Goal: Find specific page/section: Find specific page/section

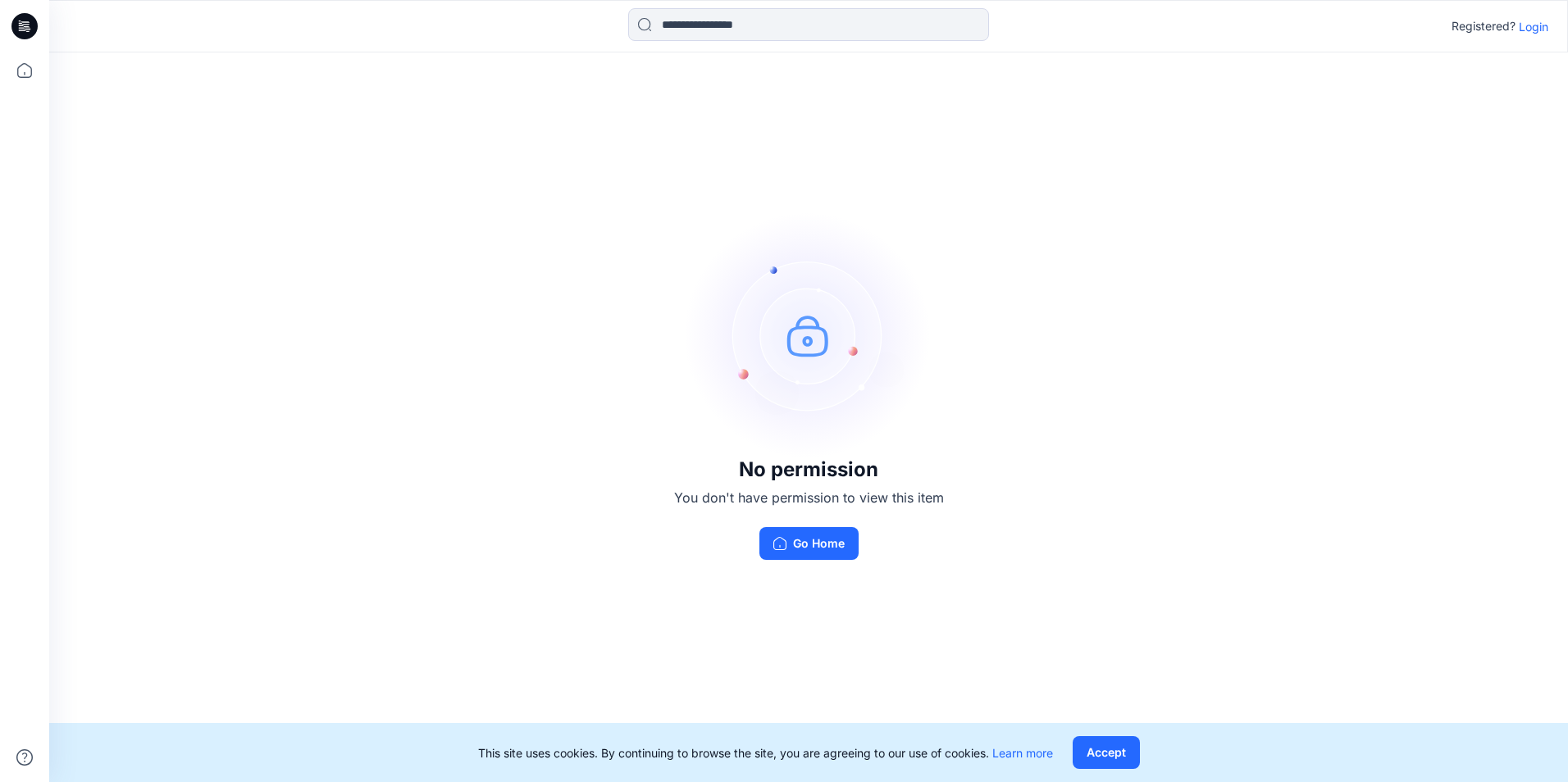
click at [1519, 30] on p "Login" at bounding box center [1533, 26] width 29 height 17
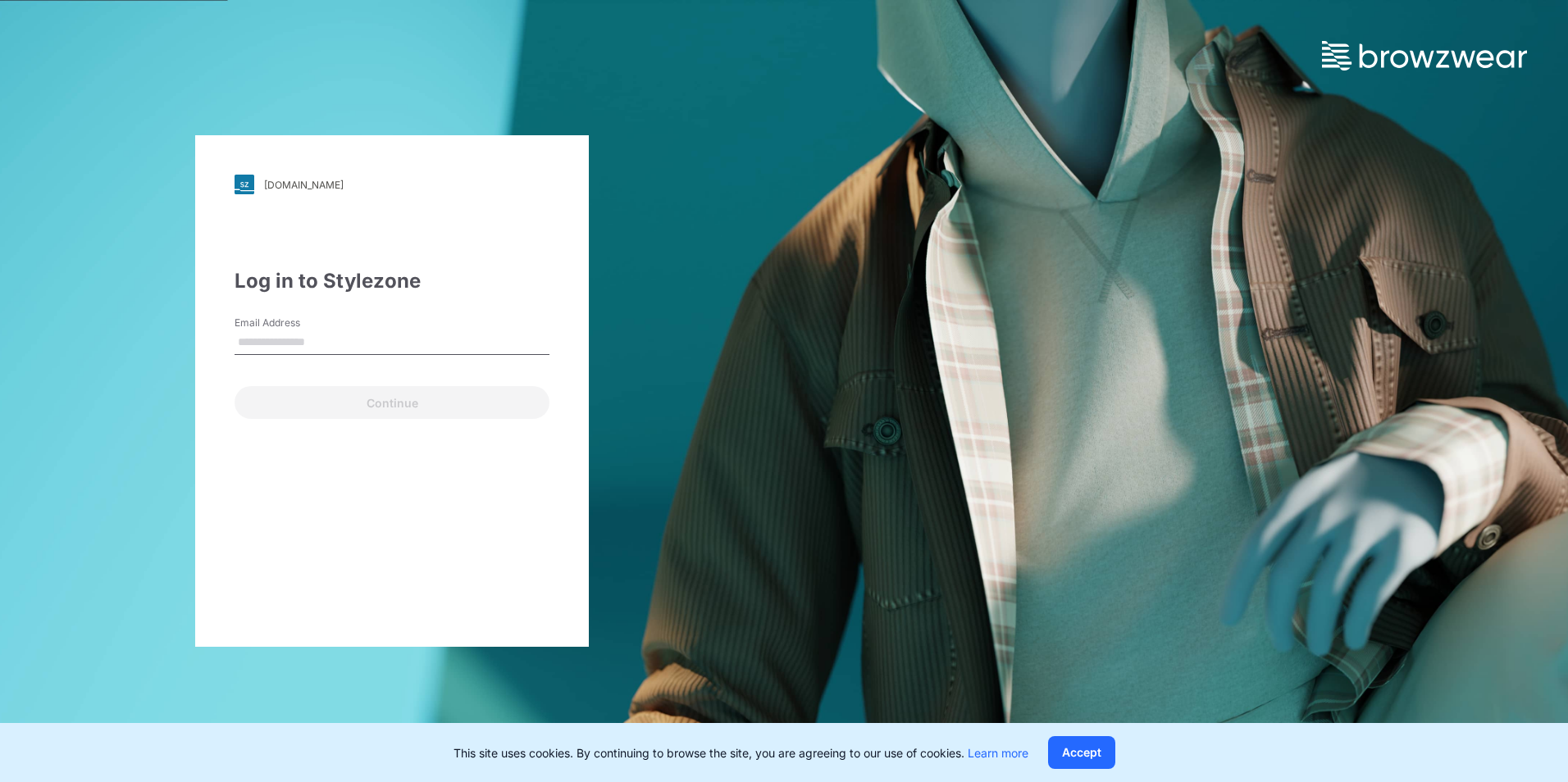
click at [305, 342] on input "Email Address" at bounding box center [392, 343] width 315 height 25
click at [324, 349] on input "Email Address" at bounding box center [392, 343] width 315 height 25
type input "**********"
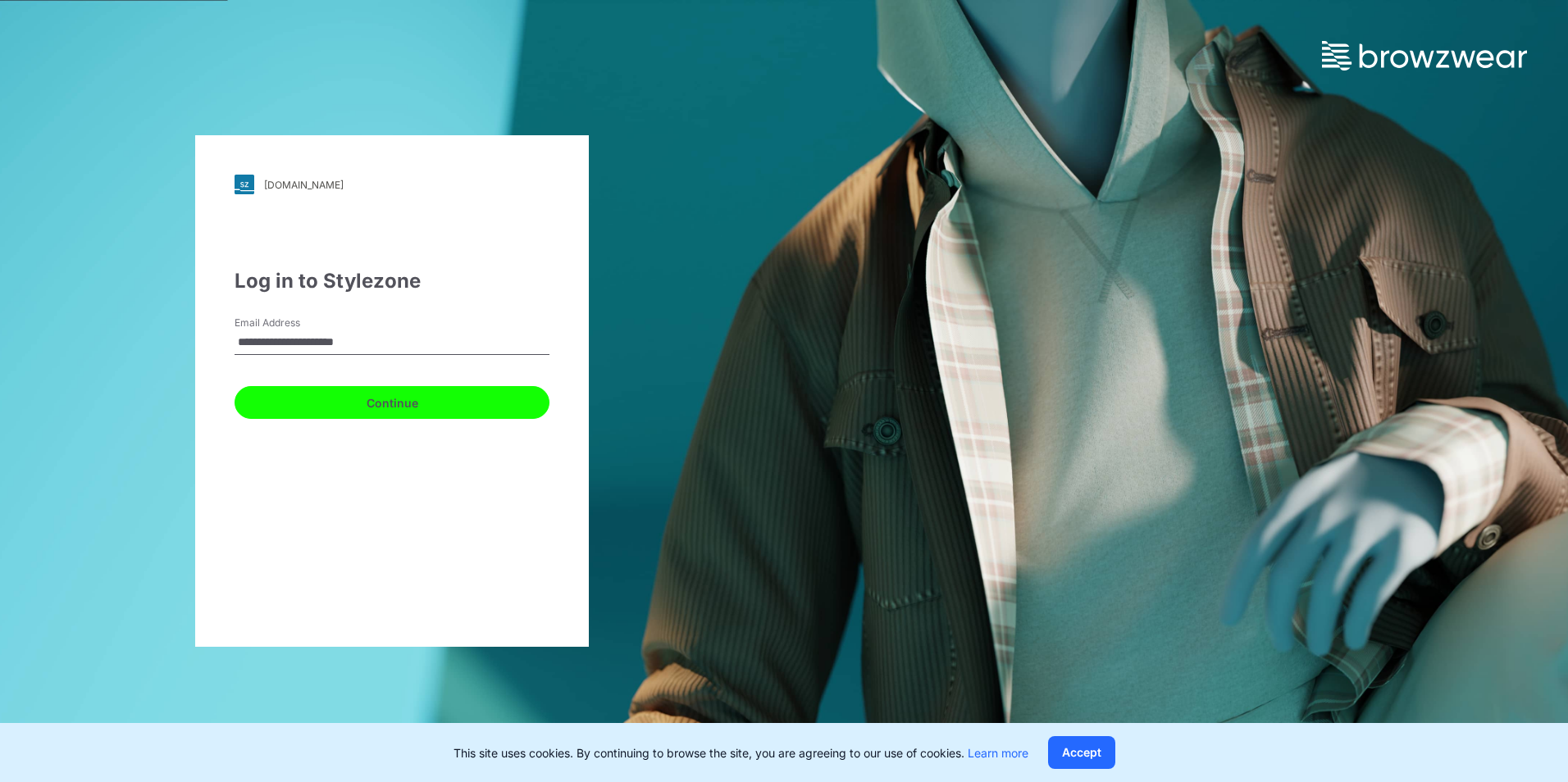
click at [335, 414] on button "Continue" at bounding box center [392, 403] width 315 height 33
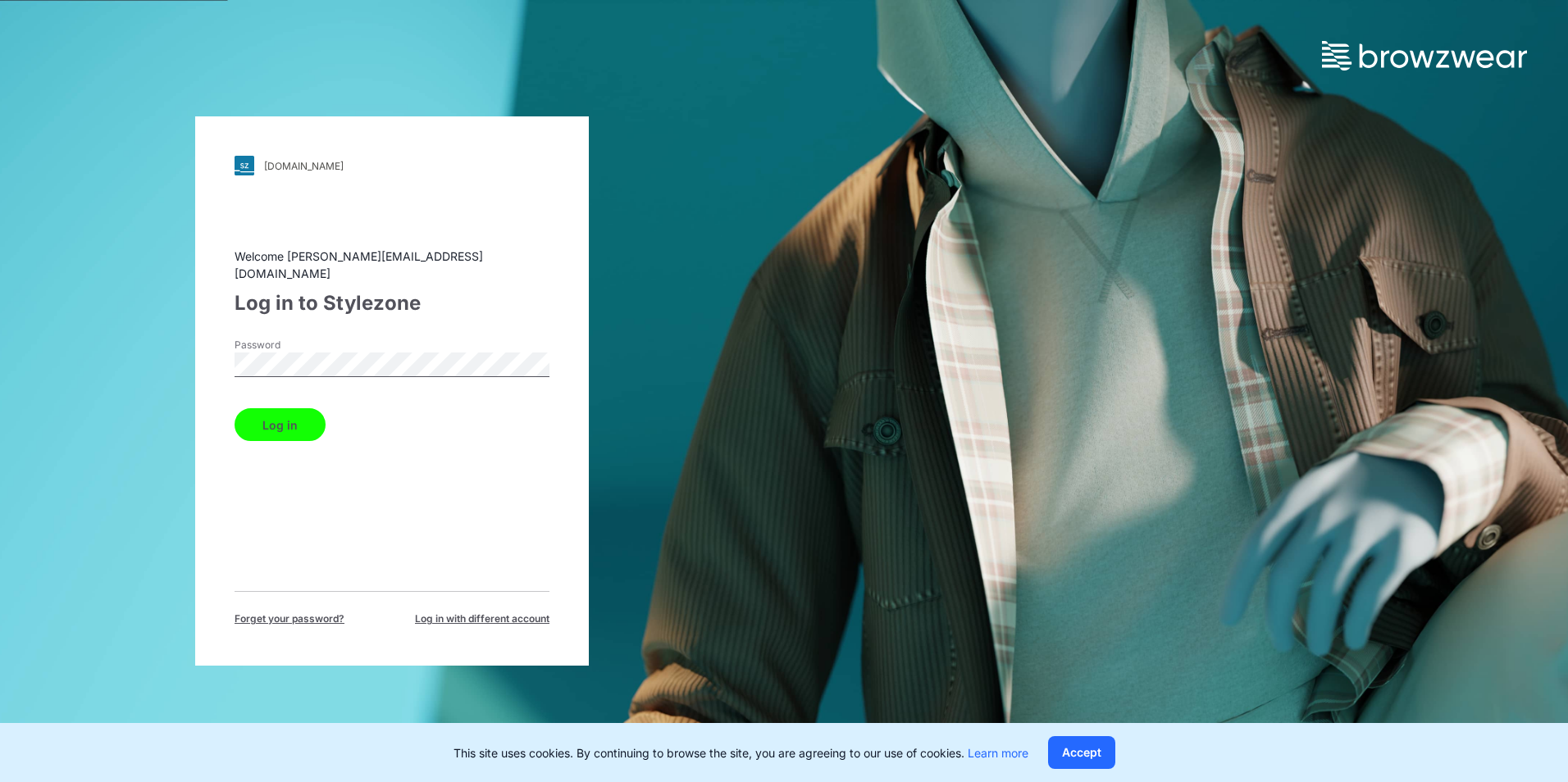
click at [298, 421] on button "Log in" at bounding box center [281, 425] width 91 height 33
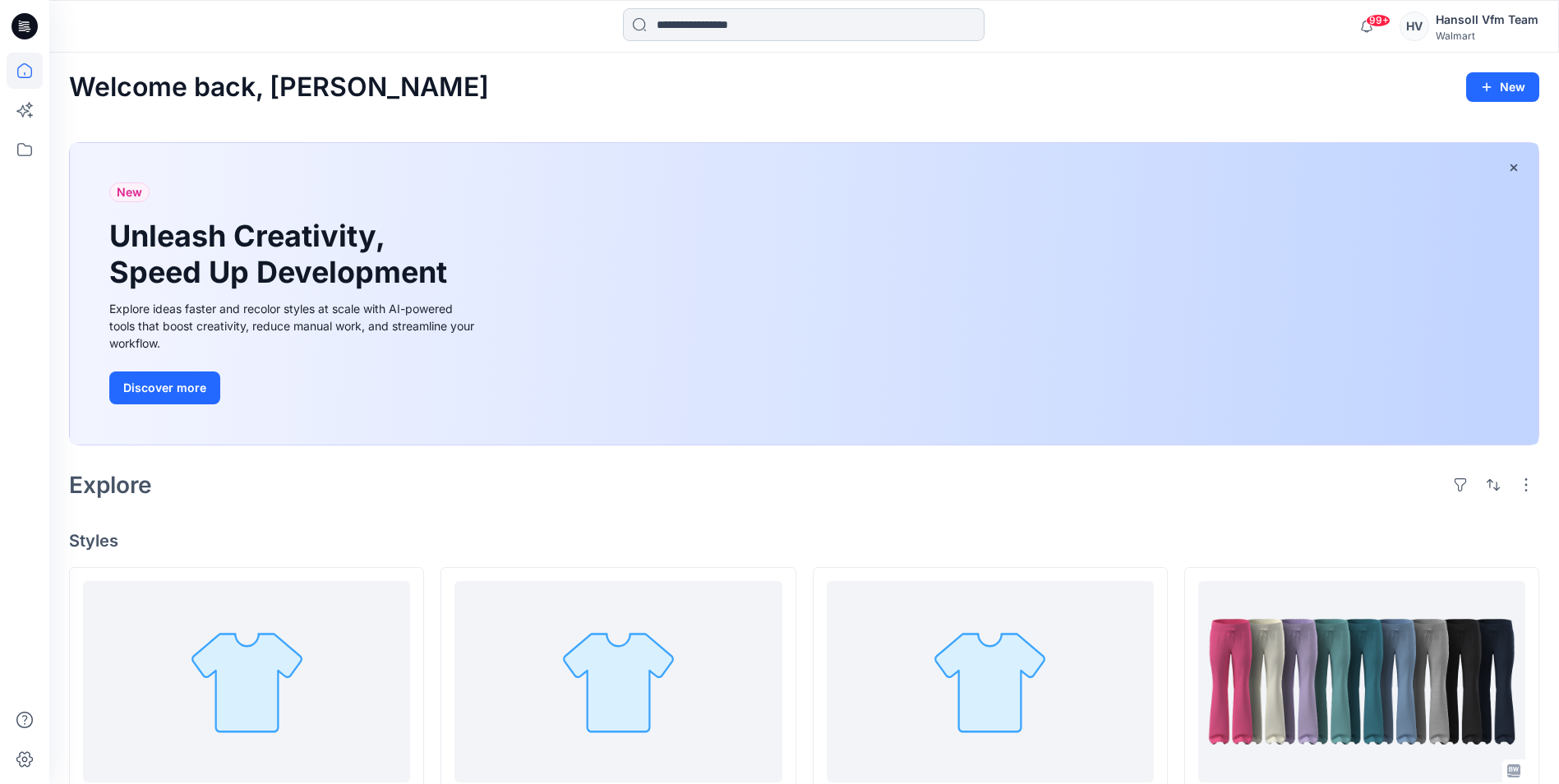
click at [673, 33] on input at bounding box center [803, 25] width 362 height 33
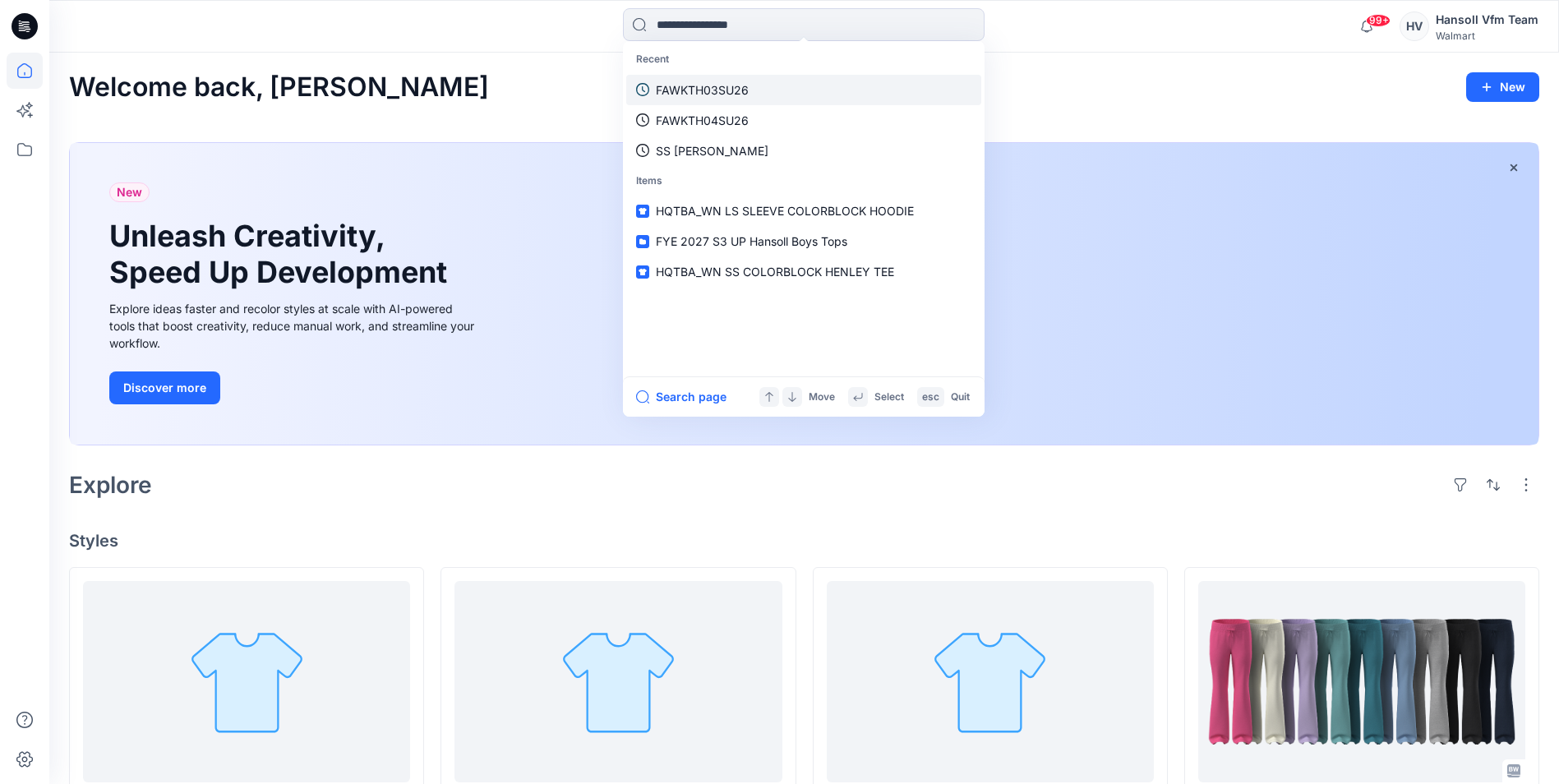
click at [736, 79] on link "FAWKTH03SU26" at bounding box center [804, 90] width 355 height 30
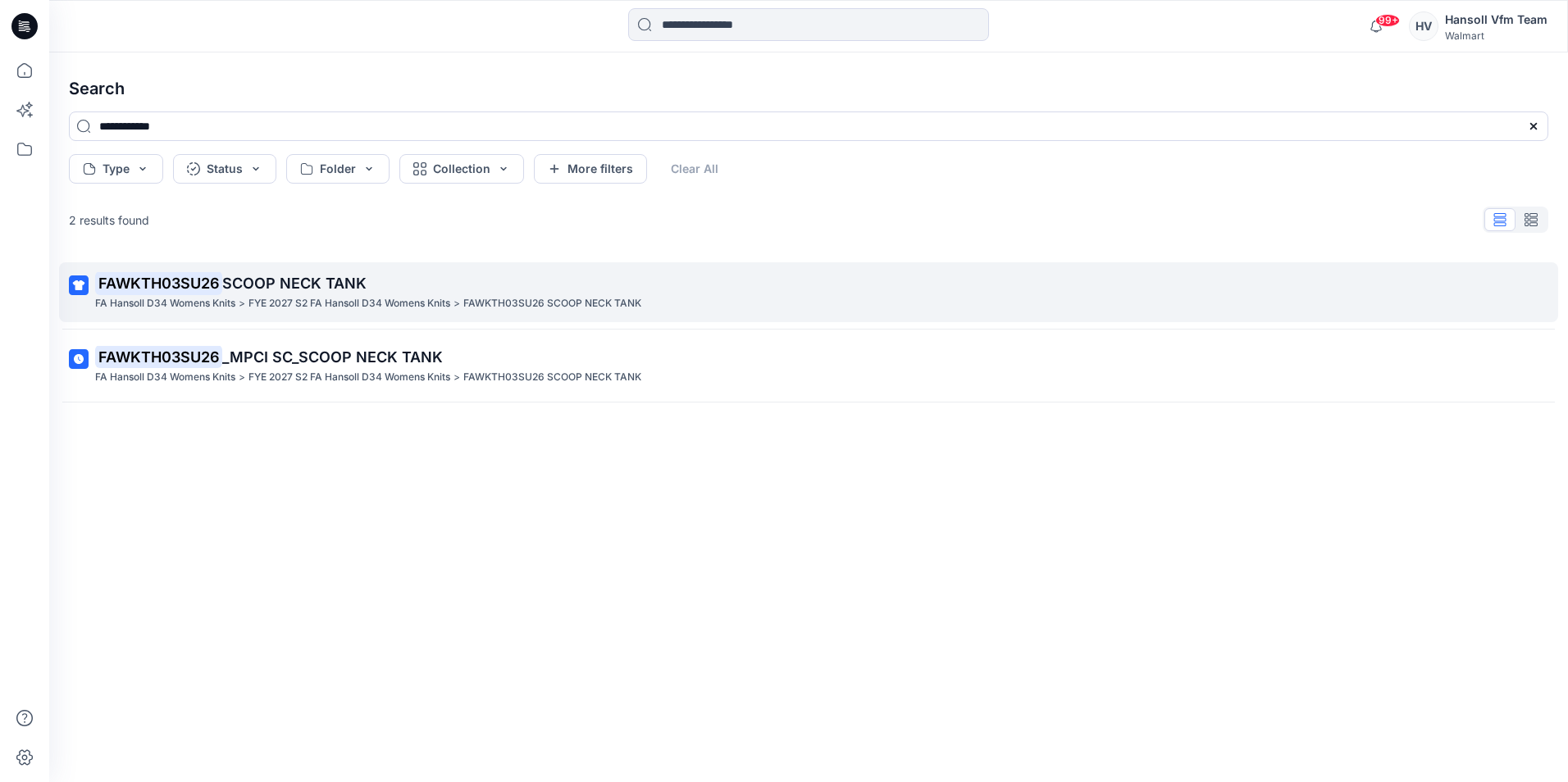
click at [228, 279] on span "SCOOP NECK TANK" at bounding box center [294, 283] width 144 height 17
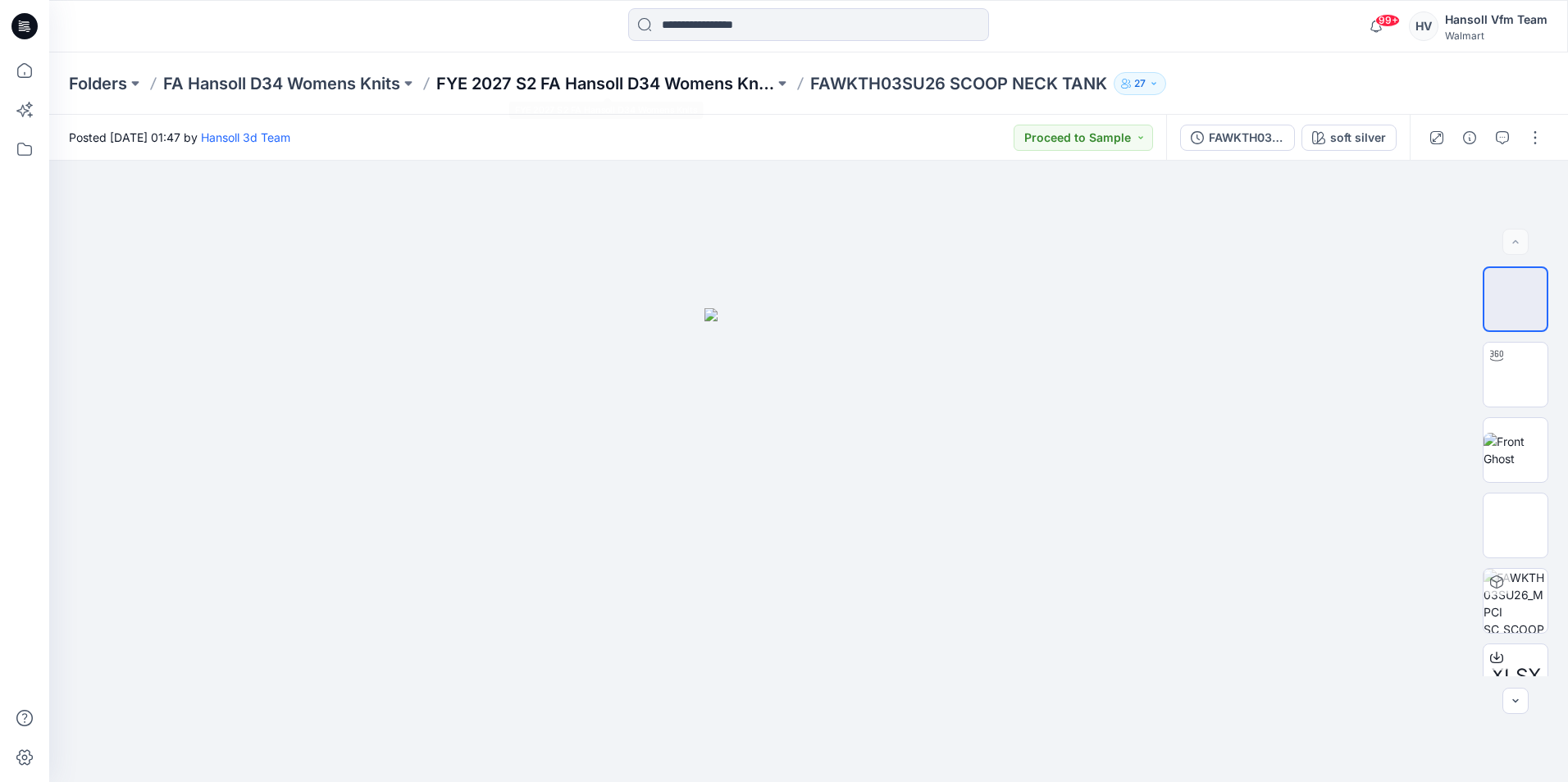
click at [562, 79] on p "FYE 2027 S2 FA Hansoll D34 Womens Knits" at bounding box center [605, 83] width 338 height 23
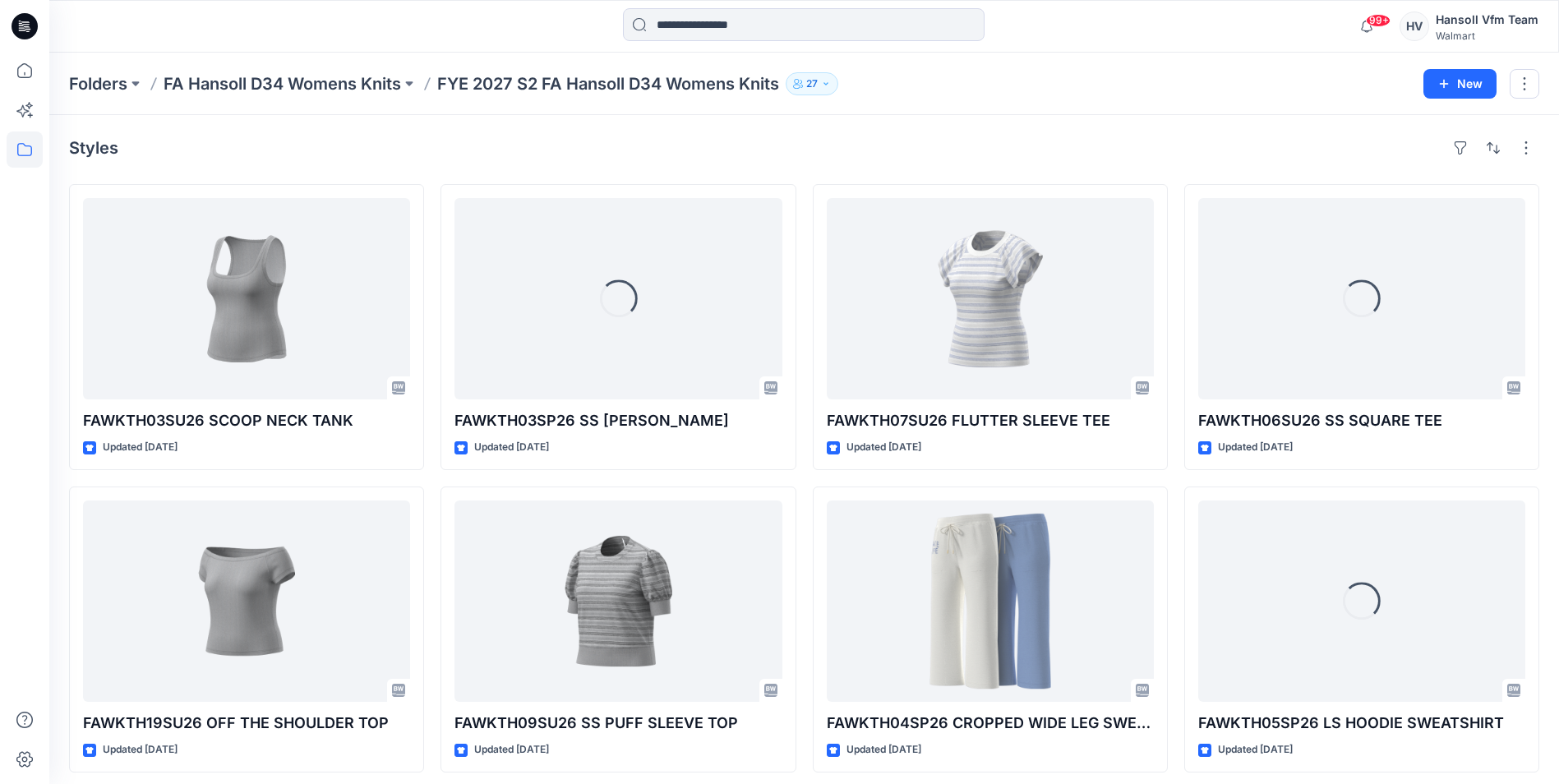
click at [276, 66] on div "Folders FA Hansoll D34 Womens Knits FYE 2027 S2 FA Hansoll D34 Womens Knits 27 …" at bounding box center [804, 83] width 1510 height 62
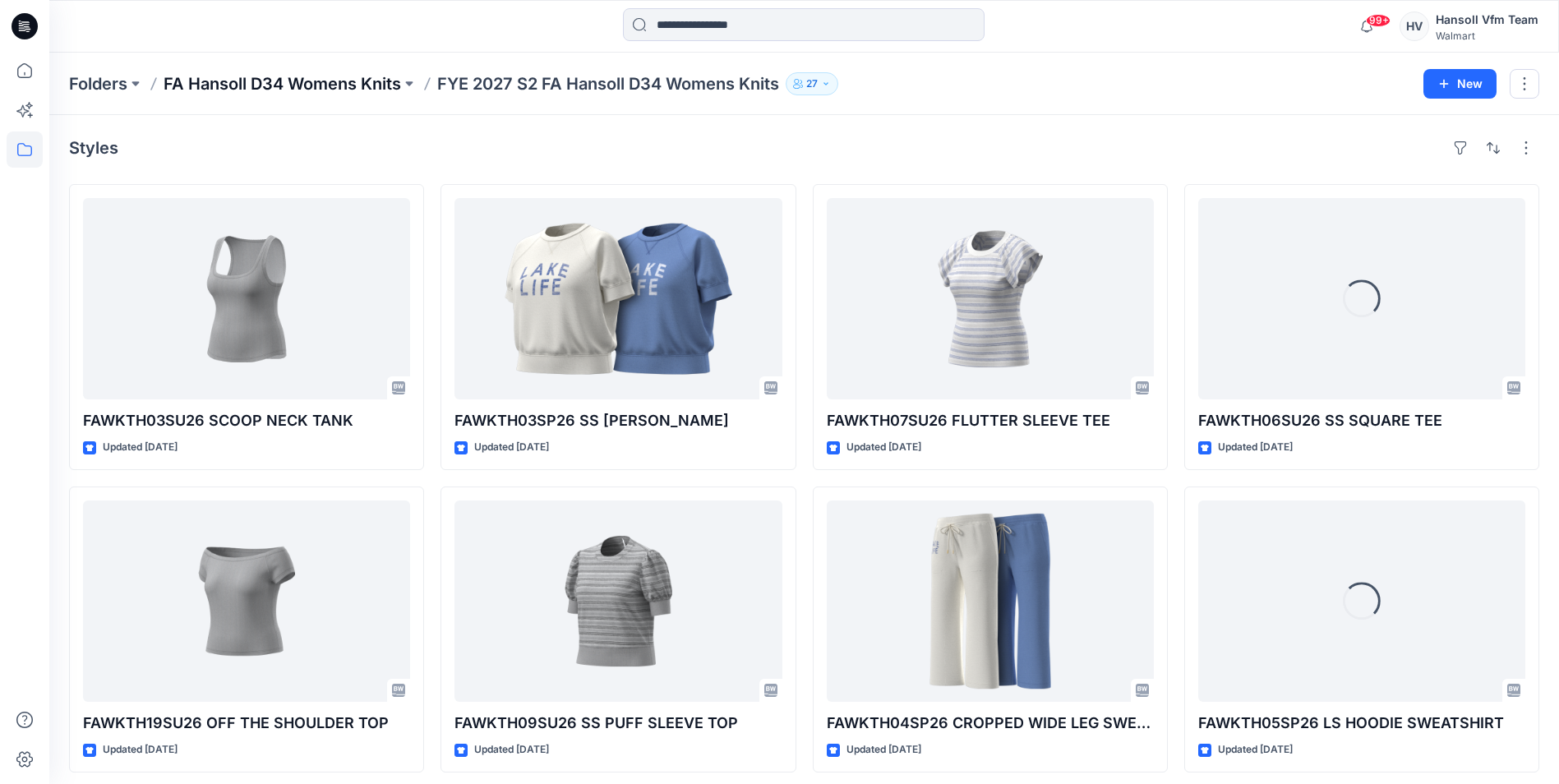
click at [277, 78] on p "FA Hansoll D34 Womens Knits" at bounding box center [282, 83] width 237 height 23
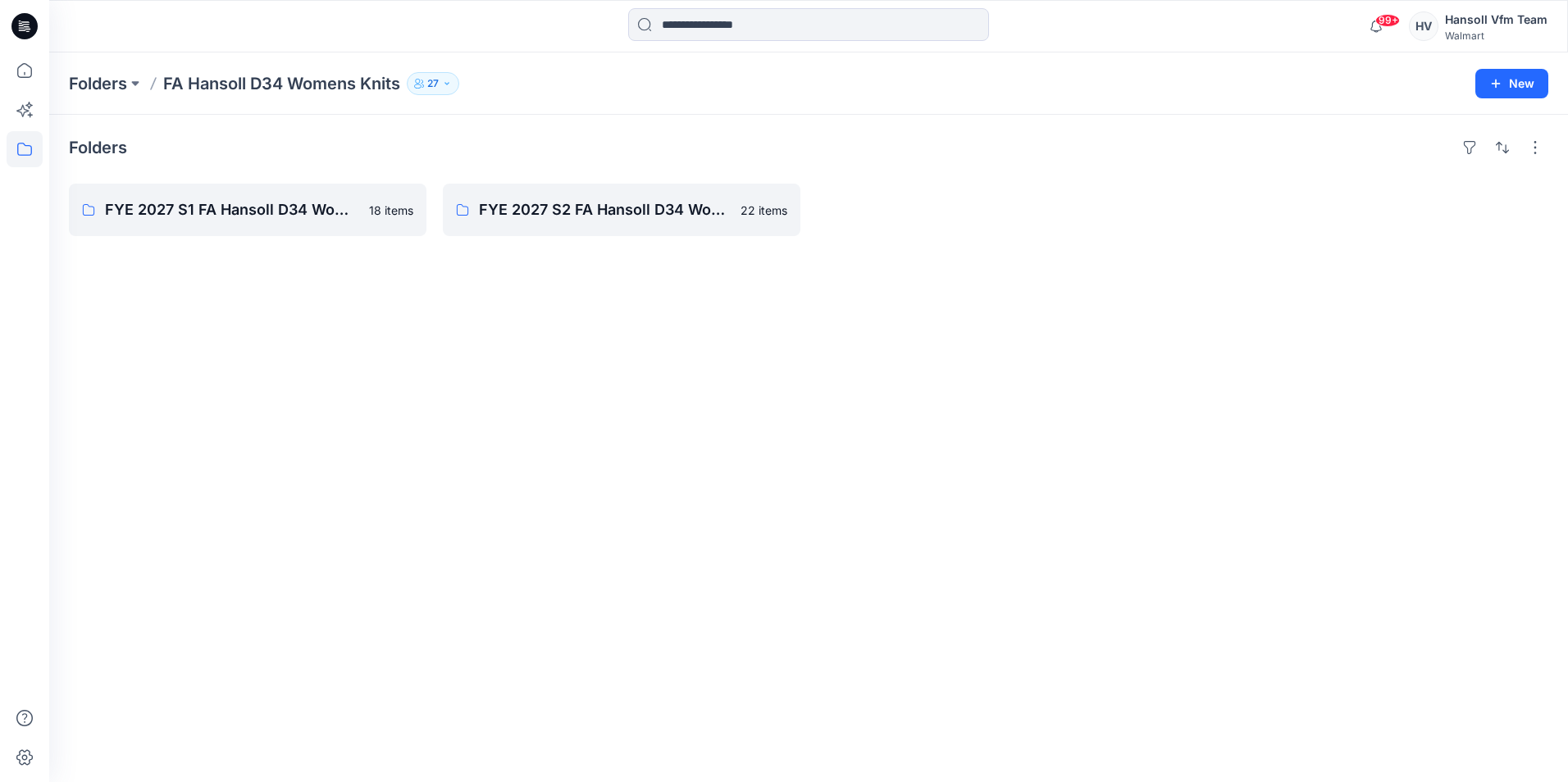
click at [871, 313] on div "Folders FYE 2027 S1 FA Hansoll D34 Womens Knits 18 items FYE 2027 S2 FA Hansoll…" at bounding box center [809, 449] width 1519 height 667
